Goal: Check status: Check status

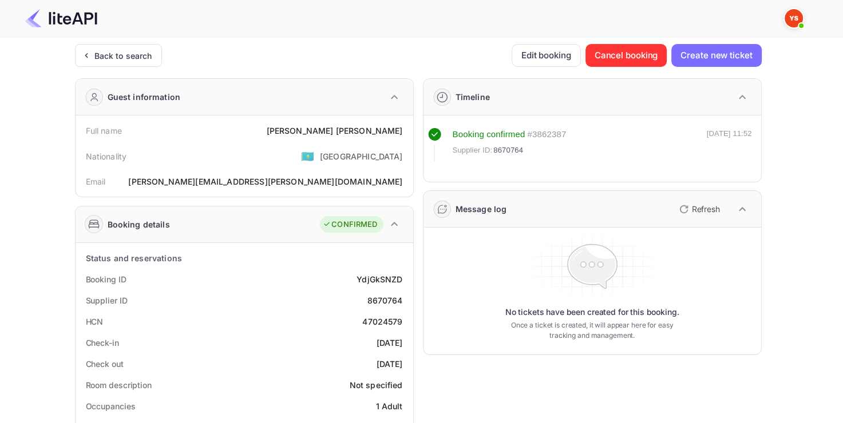
click at [78, 50] on div "Back to search" at bounding box center [118, 55] width 87 height 23
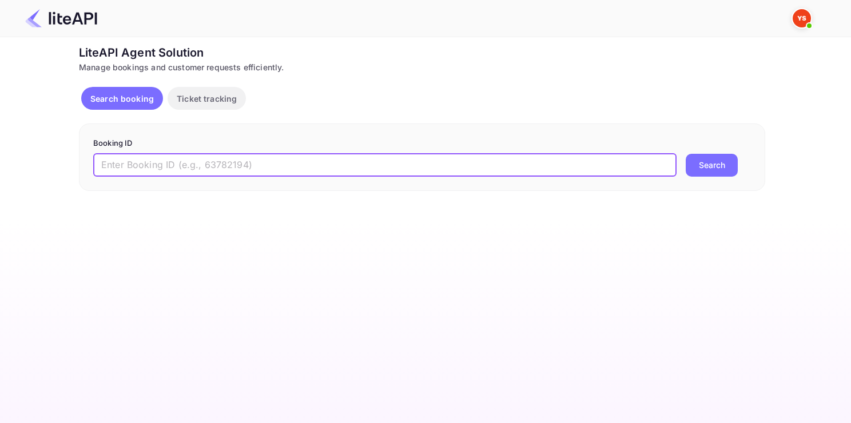
click at [200, 157] on input "text" at bounding box center [384, 165] width 583 height 23
paste input "8862494"
type input "8862494"
click at [686, 154] on button "Search" at bounding box center [712, 165] width 52 height 23
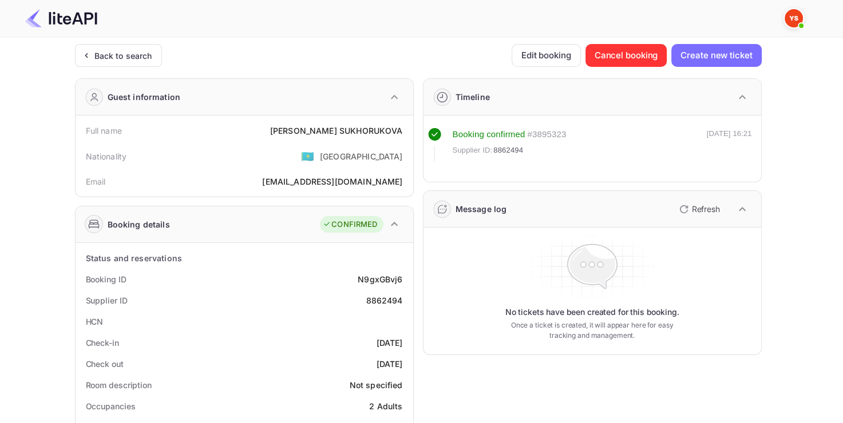
click at [375, 296] on div "8862494" at bounding box center [384, 301] width 37 height 12
copy div "8862494"
click at [375, 296] on div "8862494" at bounding box center [384, 301] width 37 height 12
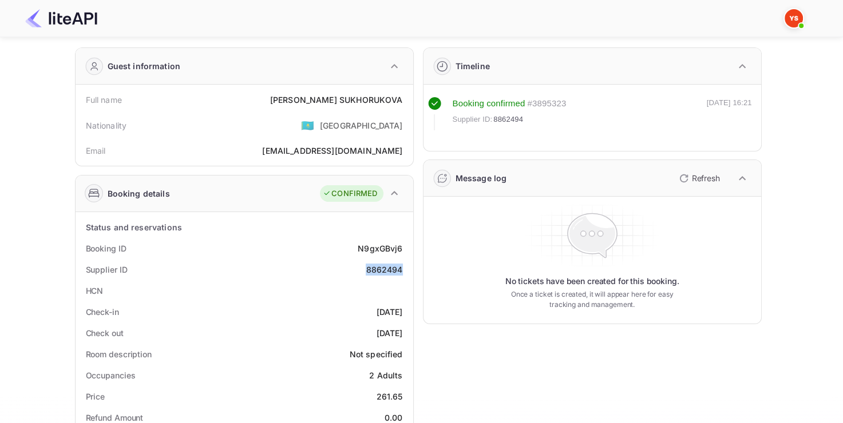
scroll to position [31, 0]
copy div "[PERSON_NAME]"
drag, startPoint x: 293, startPoint y: 101, endPoint x: 407, endPoint y: 89, distance: 114.4
click at [407, 89] on div "Full name [PERSON_NAME]" at bounding box center [244, 99] width 328 height 21
copy div "[PERSON_NAME]"
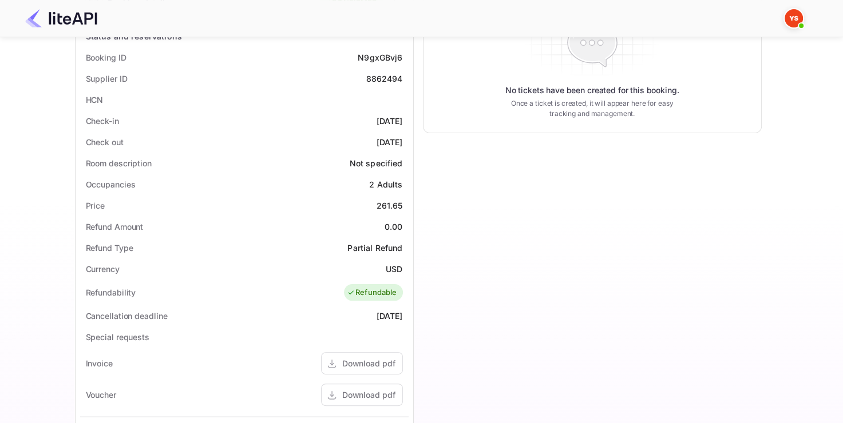
scroll to position [224, 0]
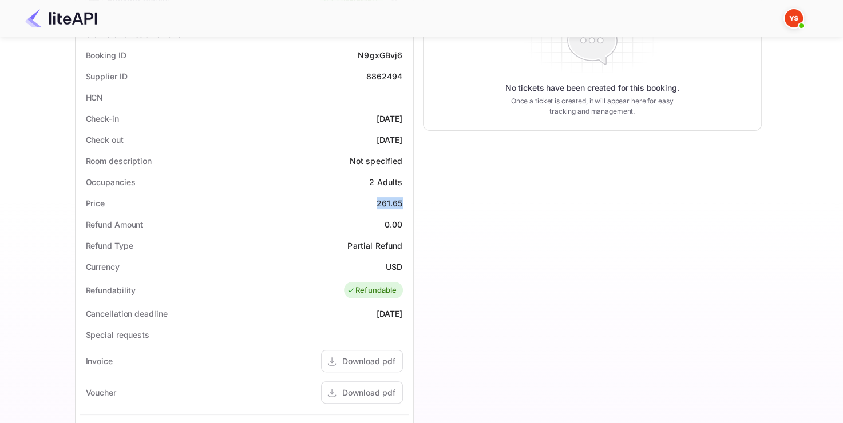
drag, startPoint x: 374, startPoint y: 204, endPoint x: 403, endPoint y: 204, distance: 29.2
click at [404, 204] on div "Price 261.65" at bounding box center [244, 203] width 328 height 21
copy div "261.65"
